Goal: Information Seeking & Learning: Learn about a topic

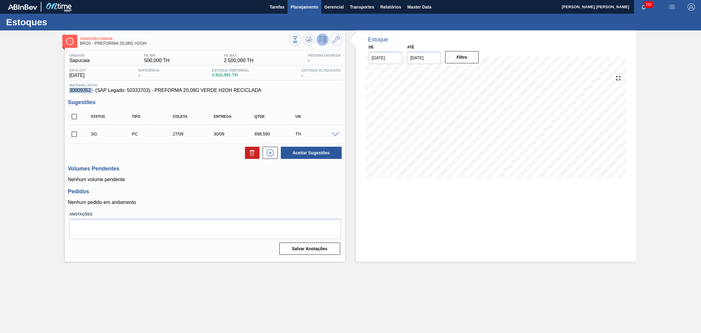
click at [315, 4] on span "Planejamento" at bounding box center [304, 6] width 28 height 7
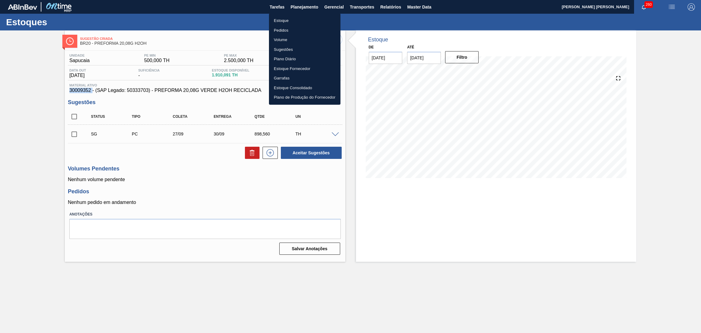
click at [282, 22] on li "Estoque" at bounding box center [304, 21] width 71 height 10
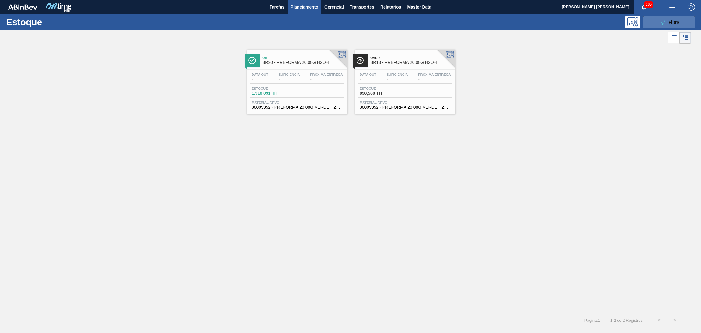
click at [658, 20] on button "089F7B8B-B2A5-4AFE-B5C0-19BA573D28AC Filtro" at bounding box center [669, 22] width 52 height 12
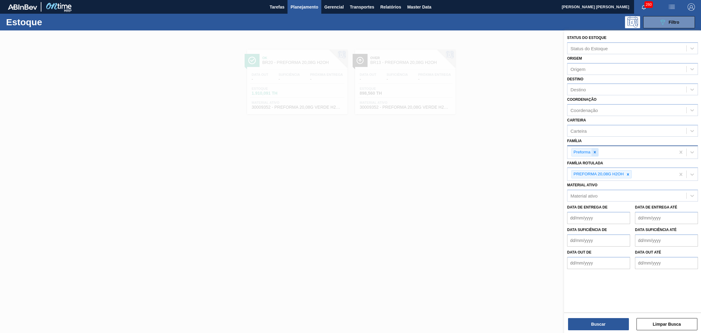
click at [593, 152] on icon at bounding box center [594, 152] width 4 height 4
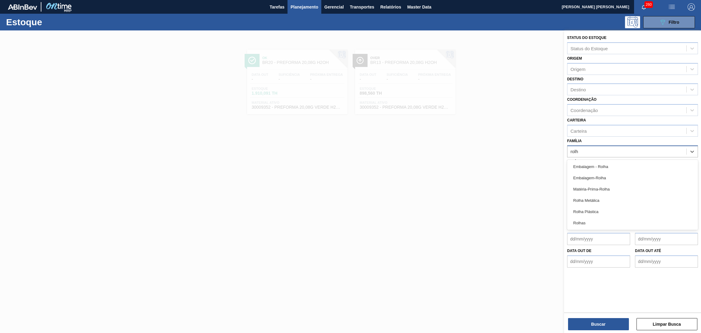
type input "rolha"
click at [592, 212] on div "Rolha Plástica" at bounding box center [632, 211] width 131 height 11
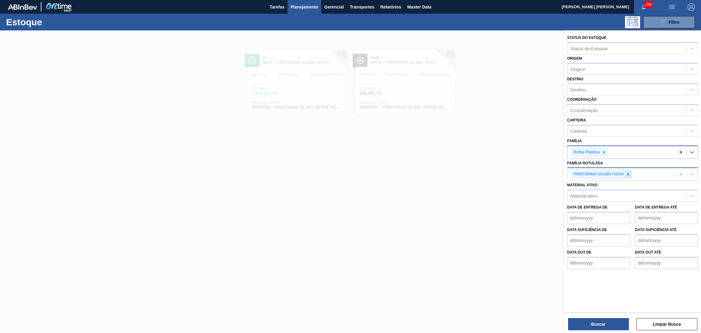
click at [629, 175] on div at bounding box center [627, 174] width 7 height 8
click at [596, 319] on button "Buscar" at bounding box center [598, 324] width 61 height 12
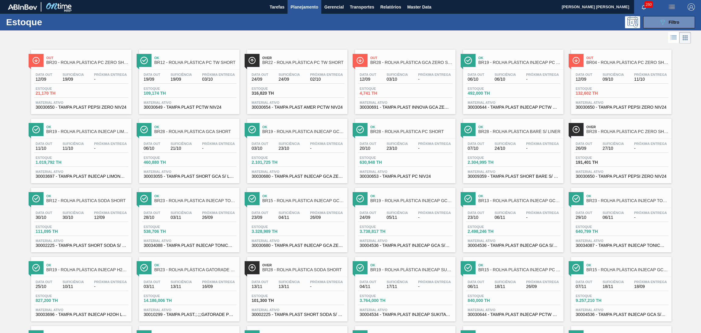
drag, startPoint x: 71, startPoint y: 143, endPoint x: 682, endPoint y: 188, distance: 612.7
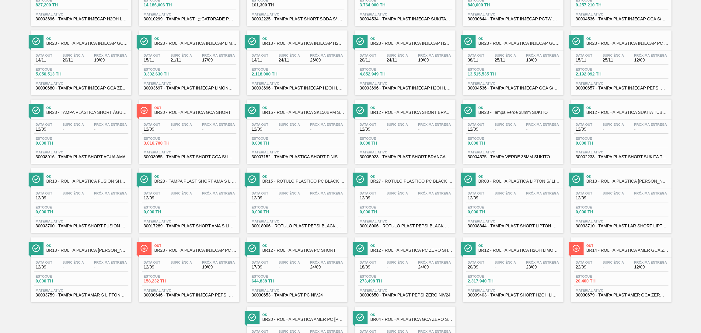
scroll to position [349, 0]
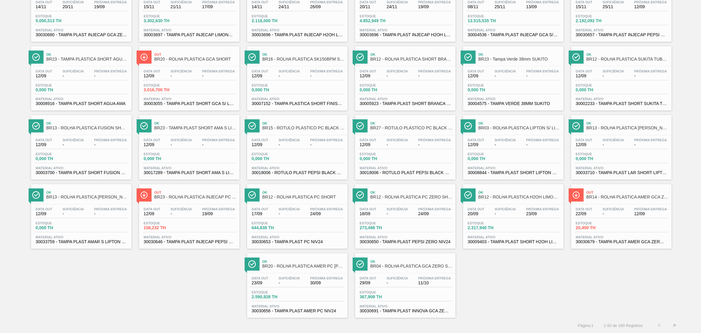
click at [220, 278] on div "Out BR20 - ROLHA PLÁSTICA PC ZERO SHORT Data out 12/09 Suficiência 19/09 Próxim…" at bounding box center [350, 6] width 701 height 621
click at [158, 304] on div "Out BR20 - ROLHA PLÁSTICA PC ZERO SHORT Data out 12/09 Suficiência 19/09 Próxim…" at bounding box center [350, 6] width 701 height 621
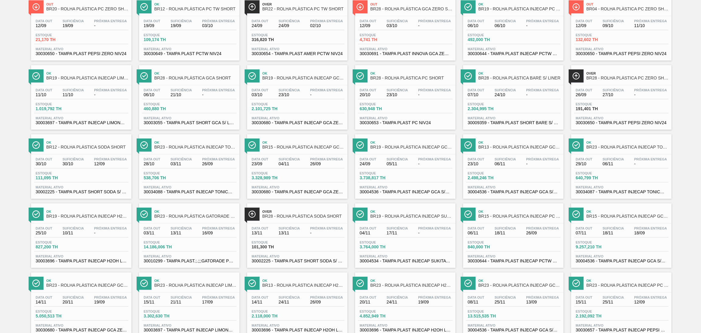
scroll to position [0, 0]
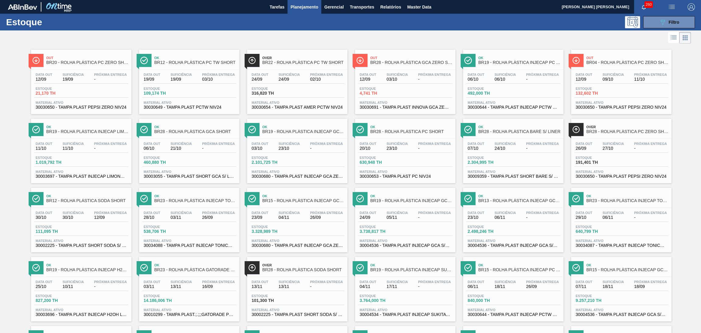
click at [670, 40] on icon at bounding box center [673, 37] width 7 height 7
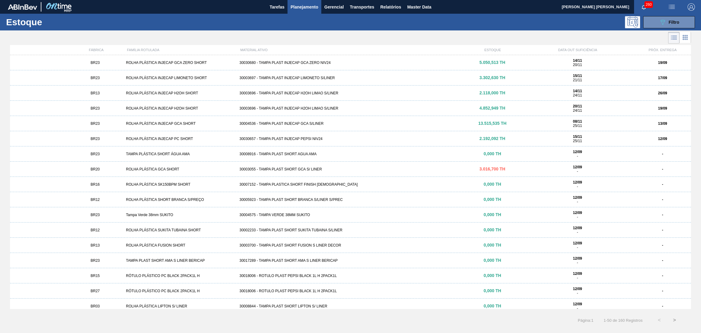
scroll to position [506, 0]
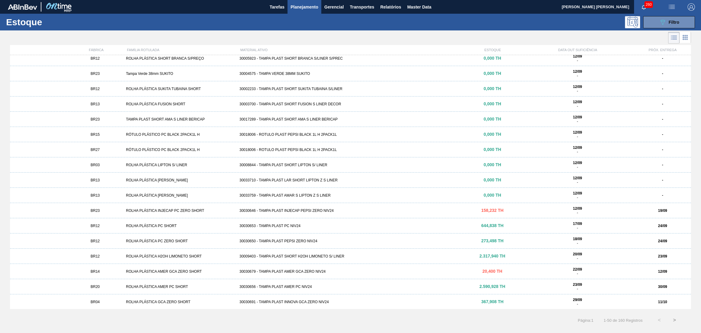
click at [251, 51] on div "MATERIAL ATIVO" at bounding box center [351, 50] width 227 height 4
